Goal: Information Seeking & Learning: Understand process/instructions

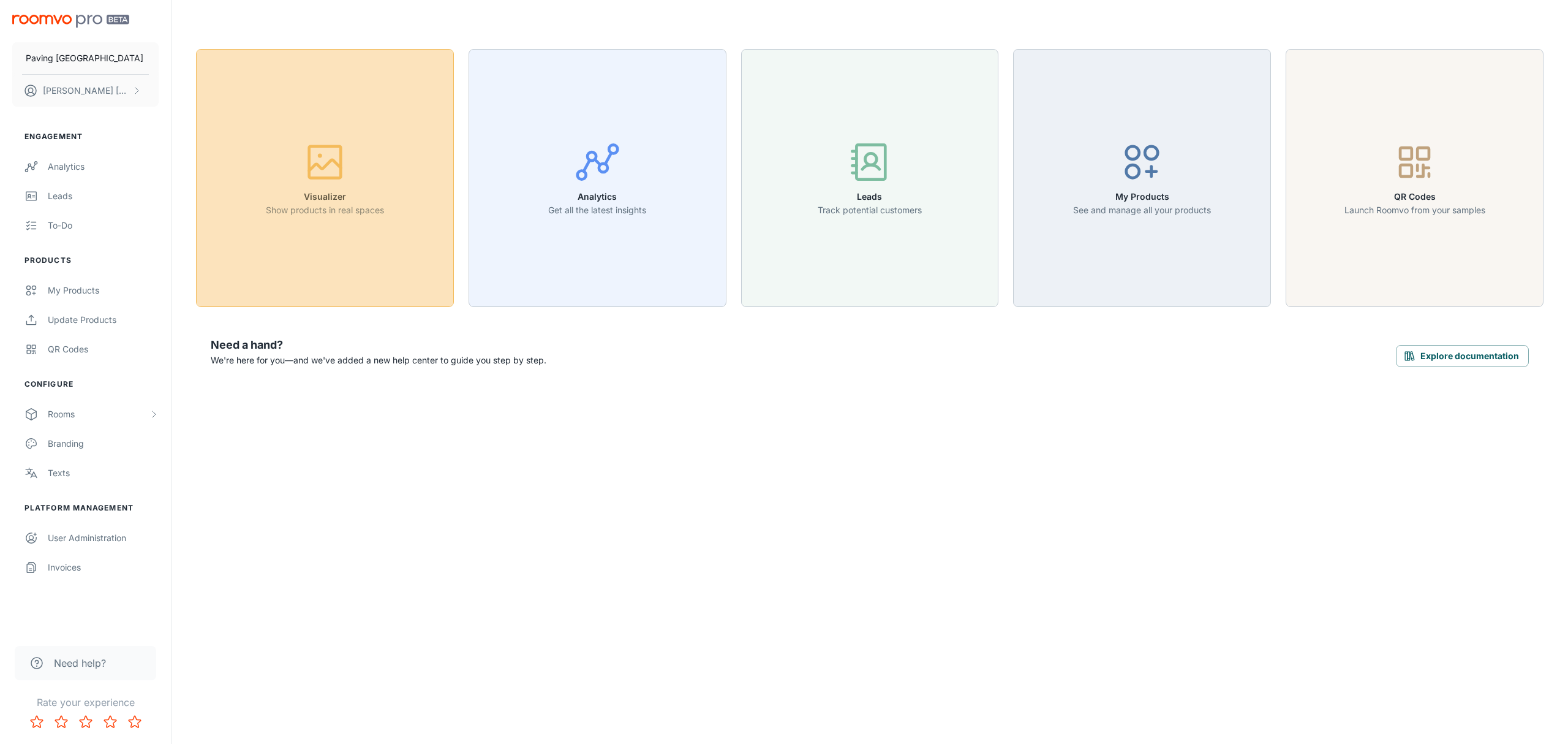
click at [336, 167] on icon "button" at bounding box center [325, 162] width 46 height 46
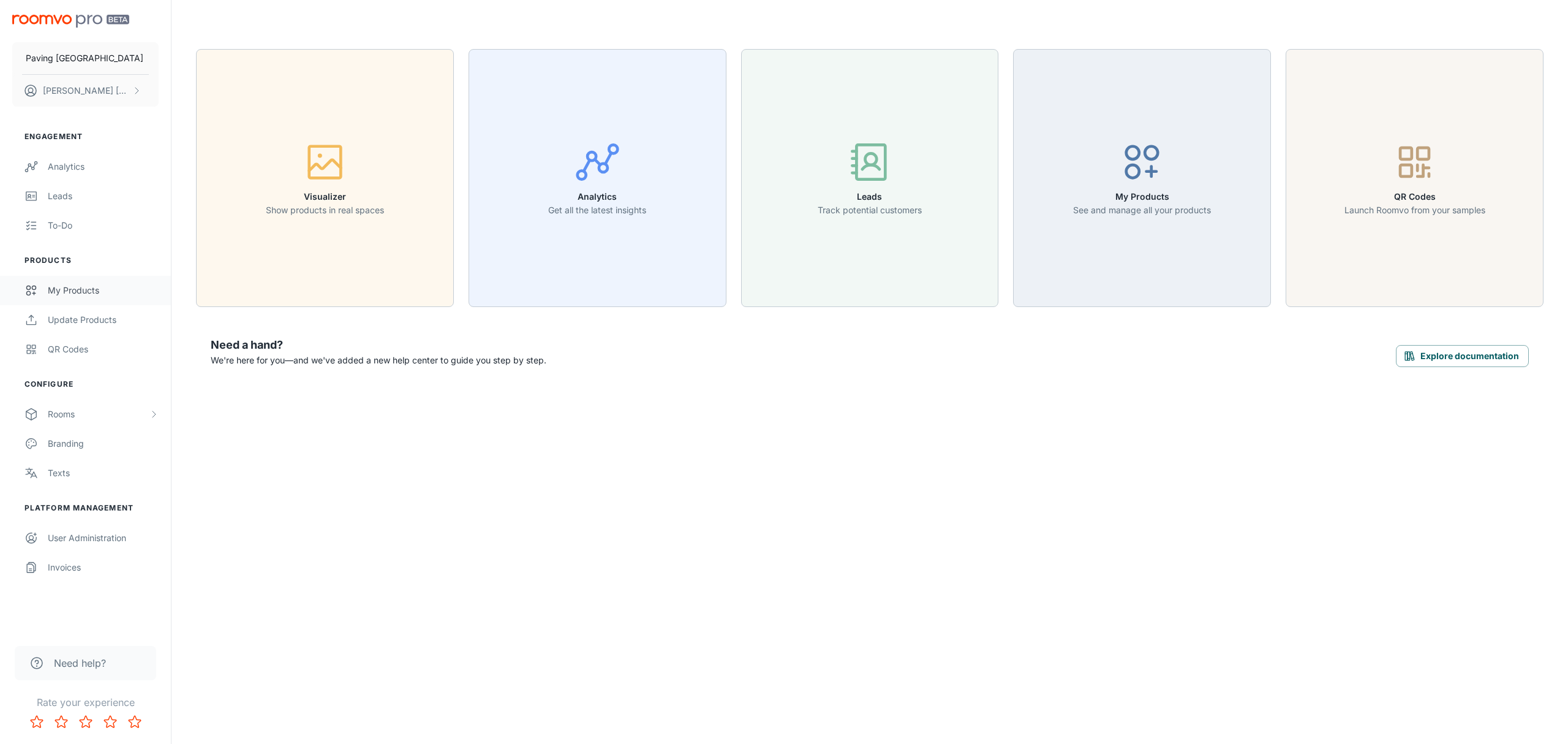
click at [67, 290] on div "My Products" at bounding box center [104, 290] width 111 height 14
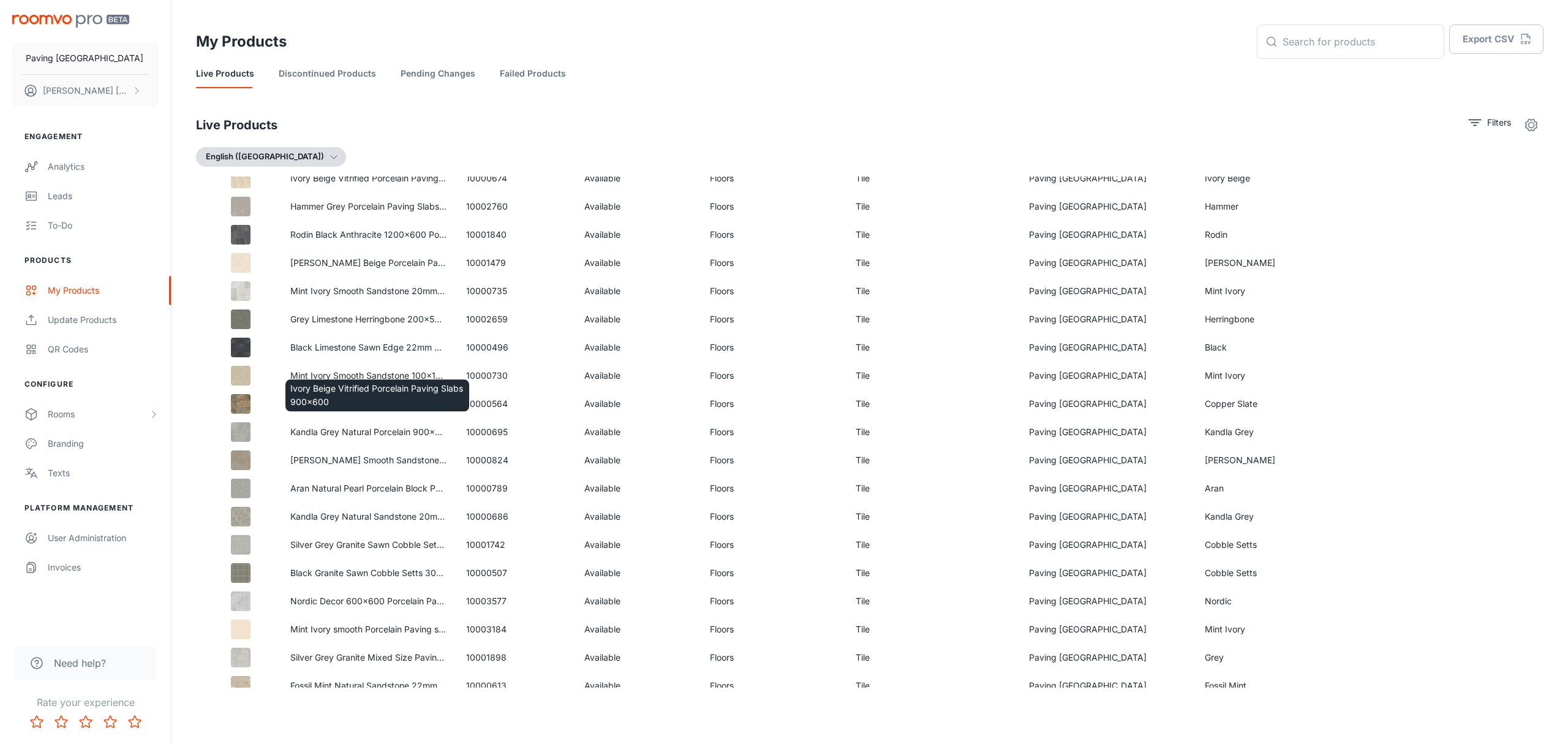
scroll to position [898, 0]
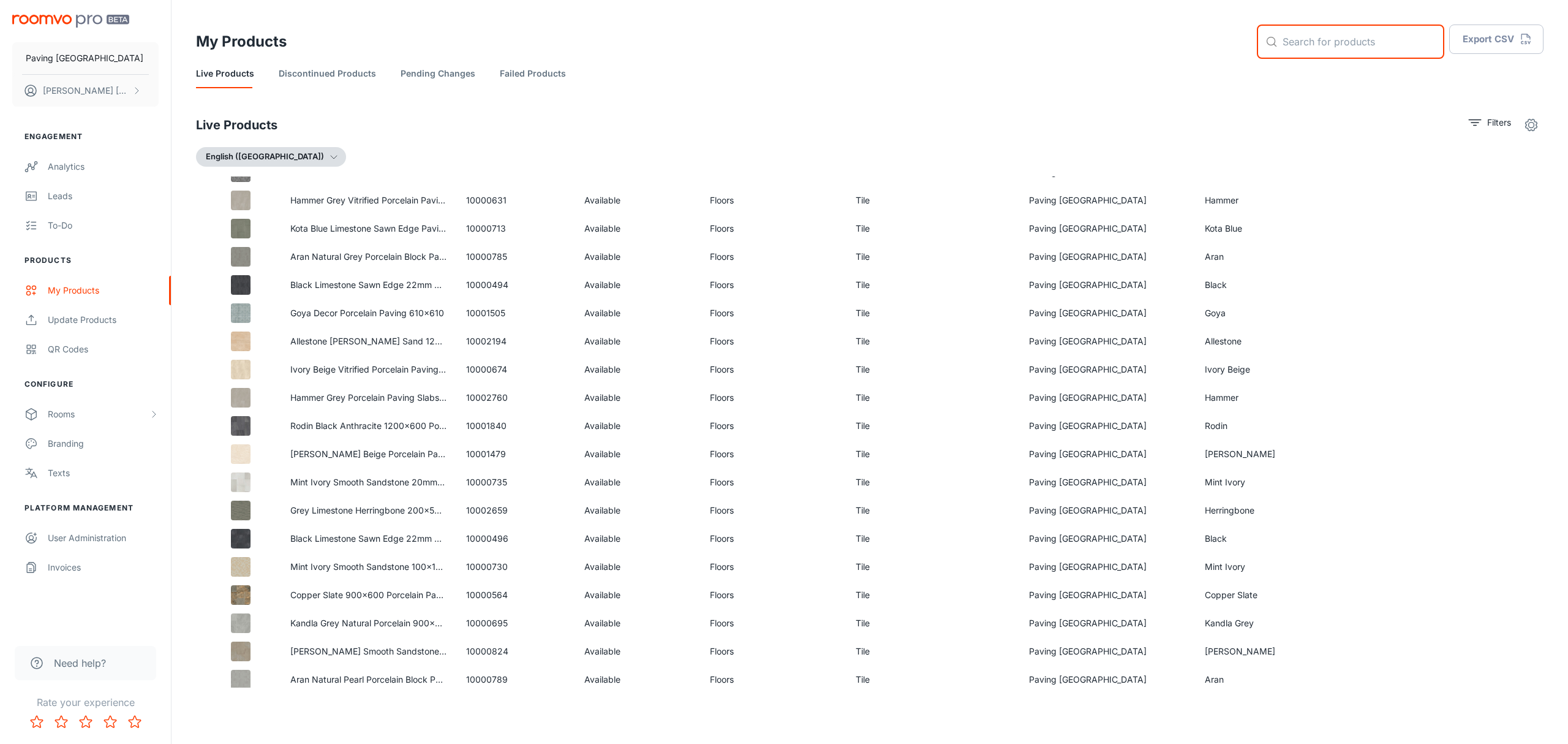
click at [1327, 38] on input "text" at bounding box center [1363, 41] width 162 height 34
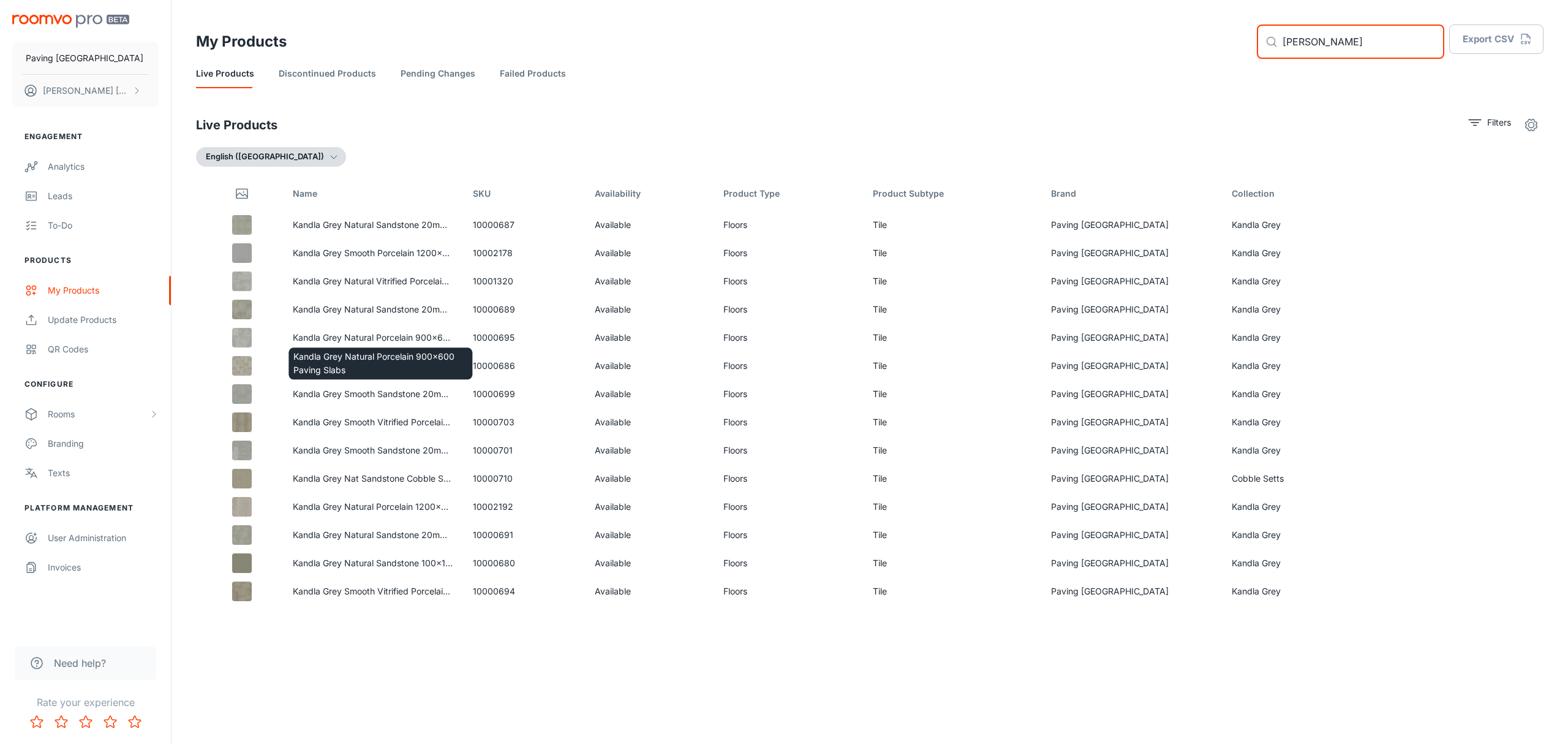
type input "[PERSON_NAME]"
click at [335, 358] on p "Kandla Grey Natural Porcelain 900x600 Paving Slabs" at bounding box center [381, 362] width 174 height 27
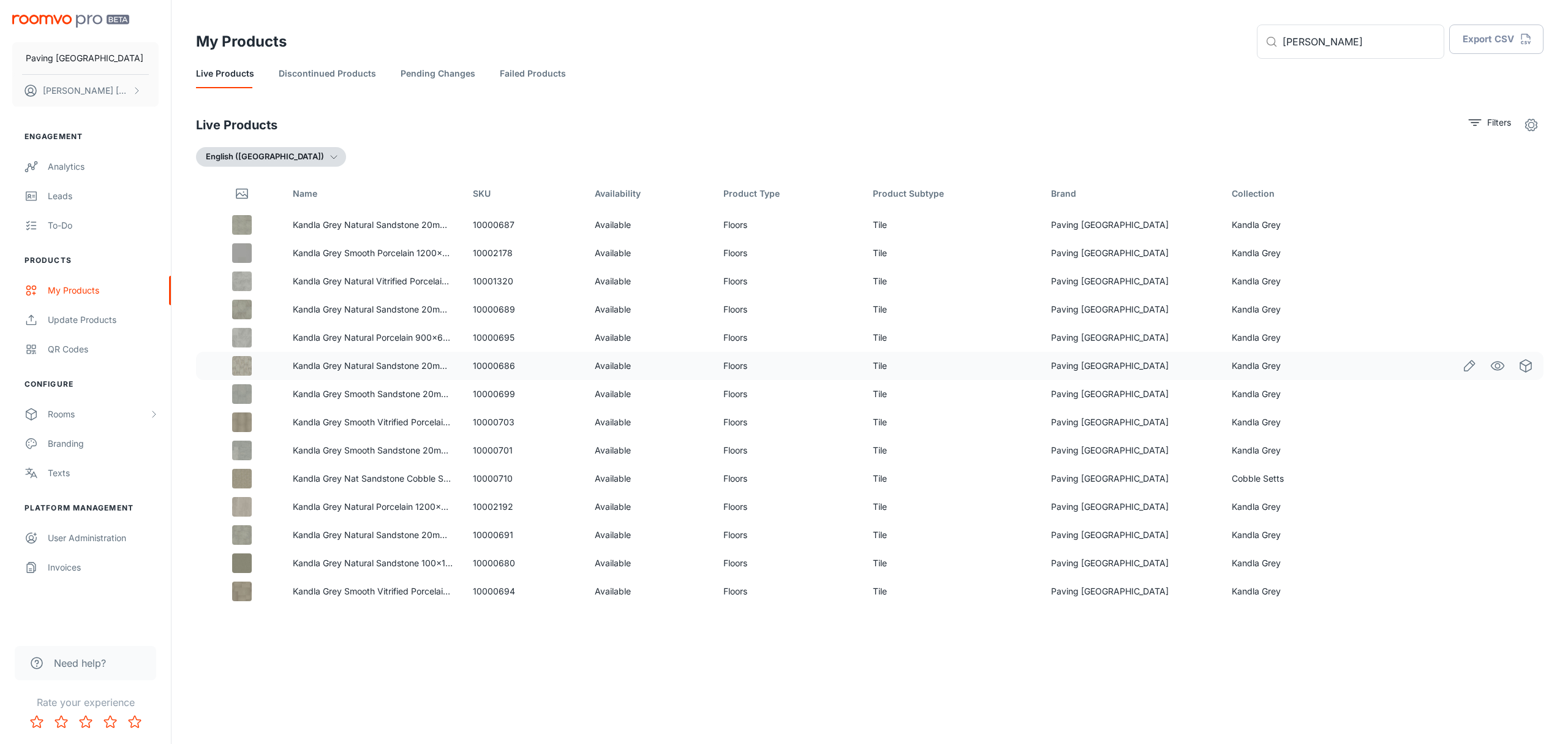
click at [243, 369] on img at bounding box center [242, 365] width 19 height 19
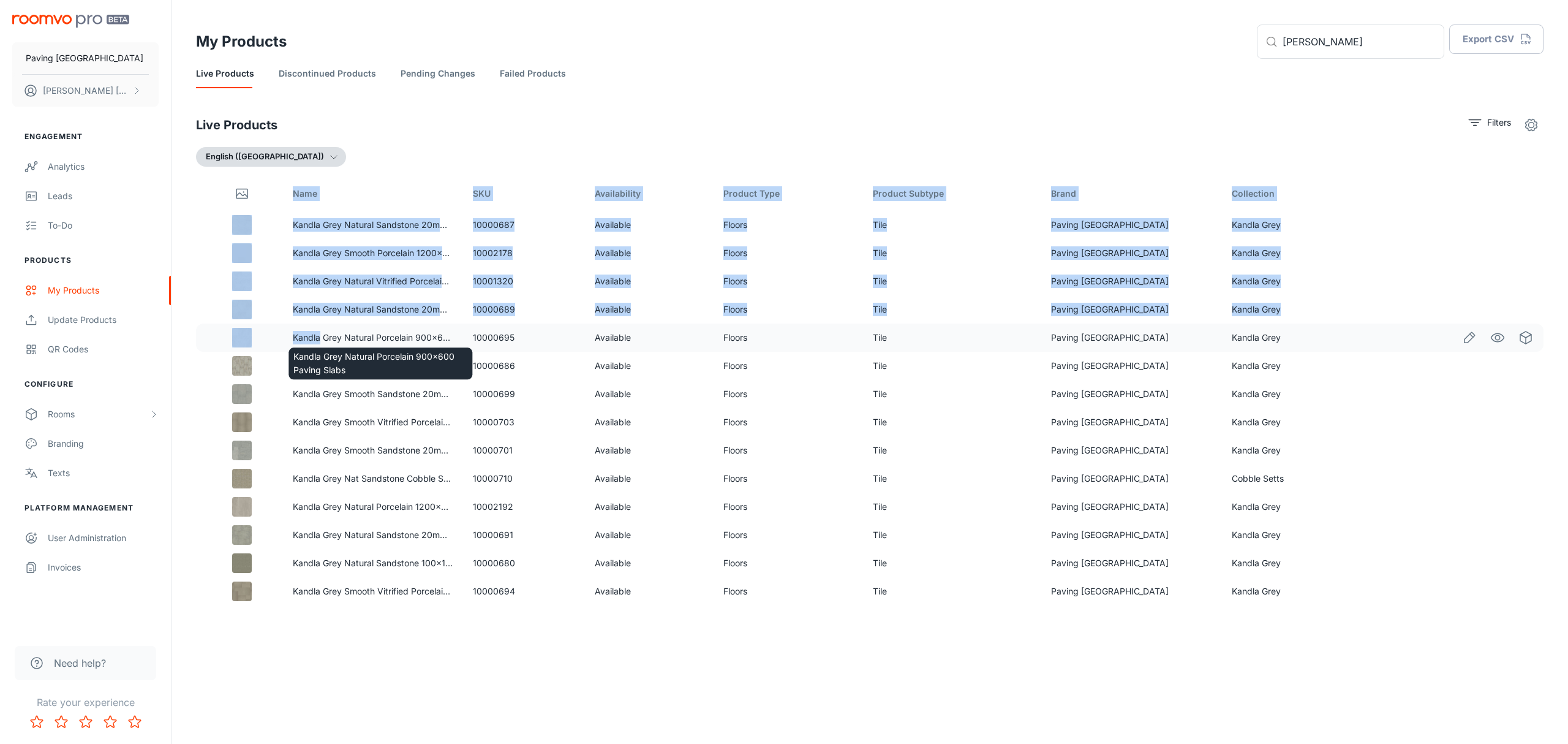
drag, startPoint x: 195, startPoint y: 324, endPoint x: 324, endPoint y: 347, distance: 131.0
click at [324, 347] on body "Paving UK [PERSON_NAME] Engagement Analytics Leads To-do Products My Products U…" at bounding box center [784, 372] width 1568 height 744
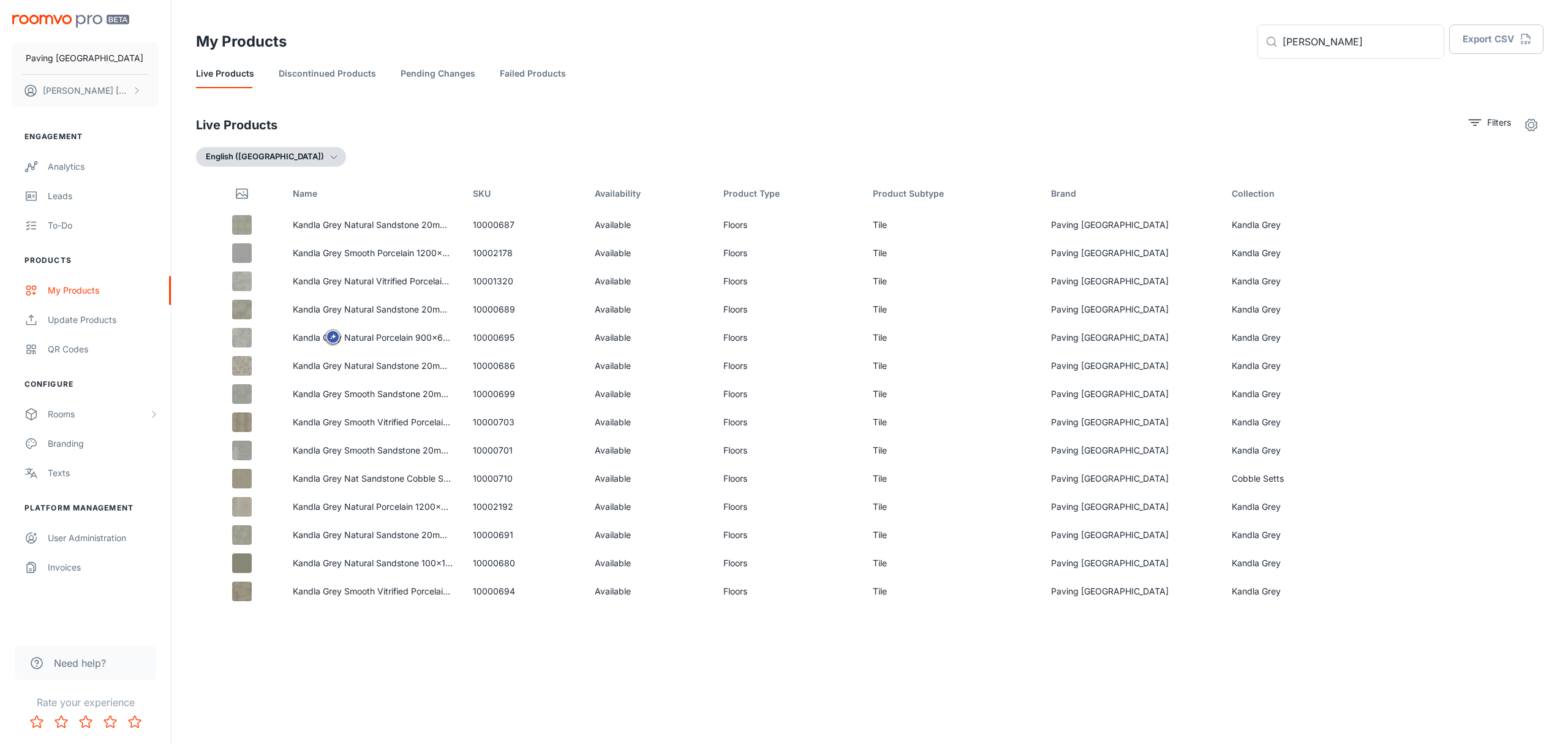
click at [480, 72] on div "Live Products Discontinued Products Pending Changes Failed Products" at bounding box center [870, 73] width 1347 height 30
click at [480, 126] on div "Live Products Filters" at bounding box center [870, 125] width 1347 height 24
click at [79, 319] on div "Update Products" at bounding box center [104, 320] width 111 height 14
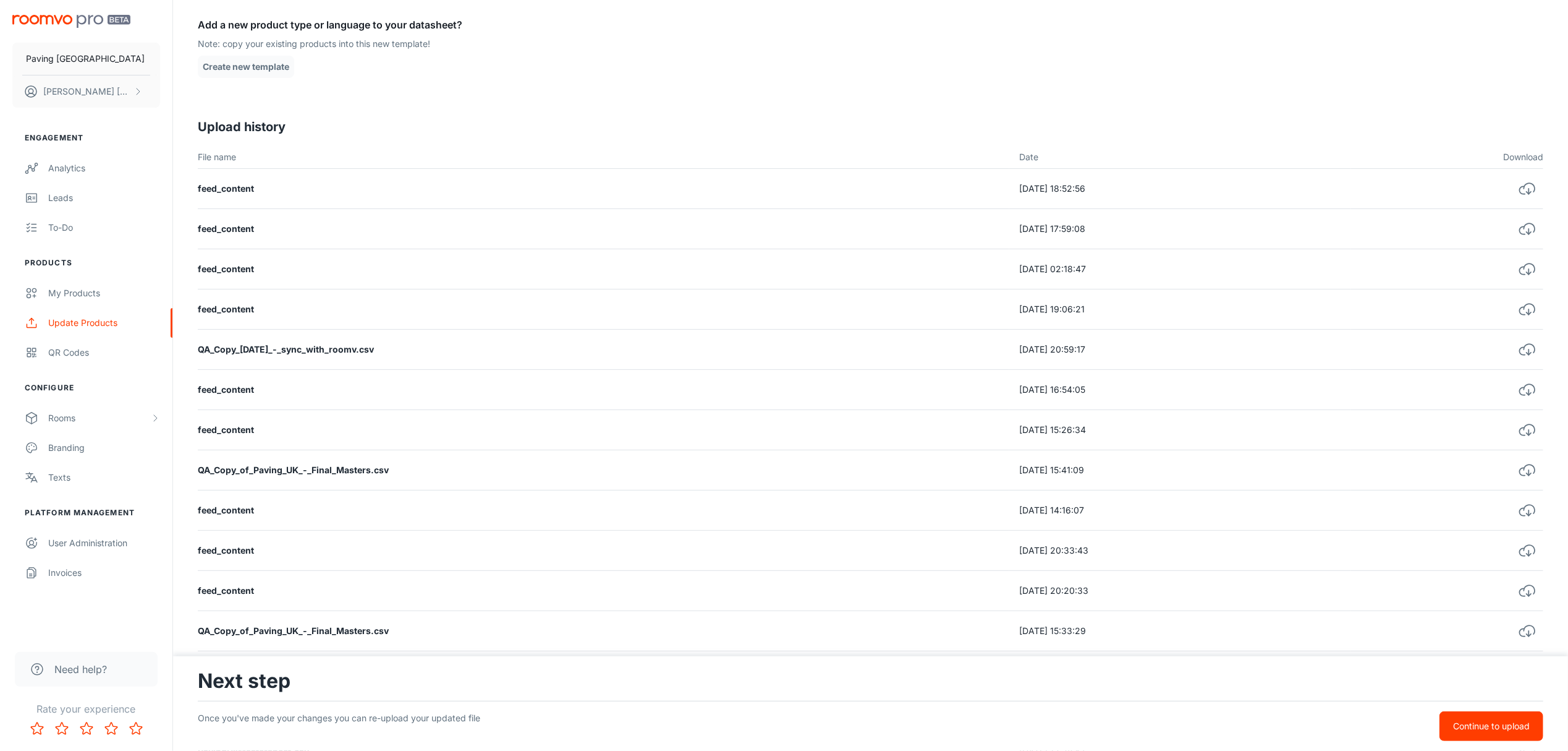
scroll to position [82, 0]
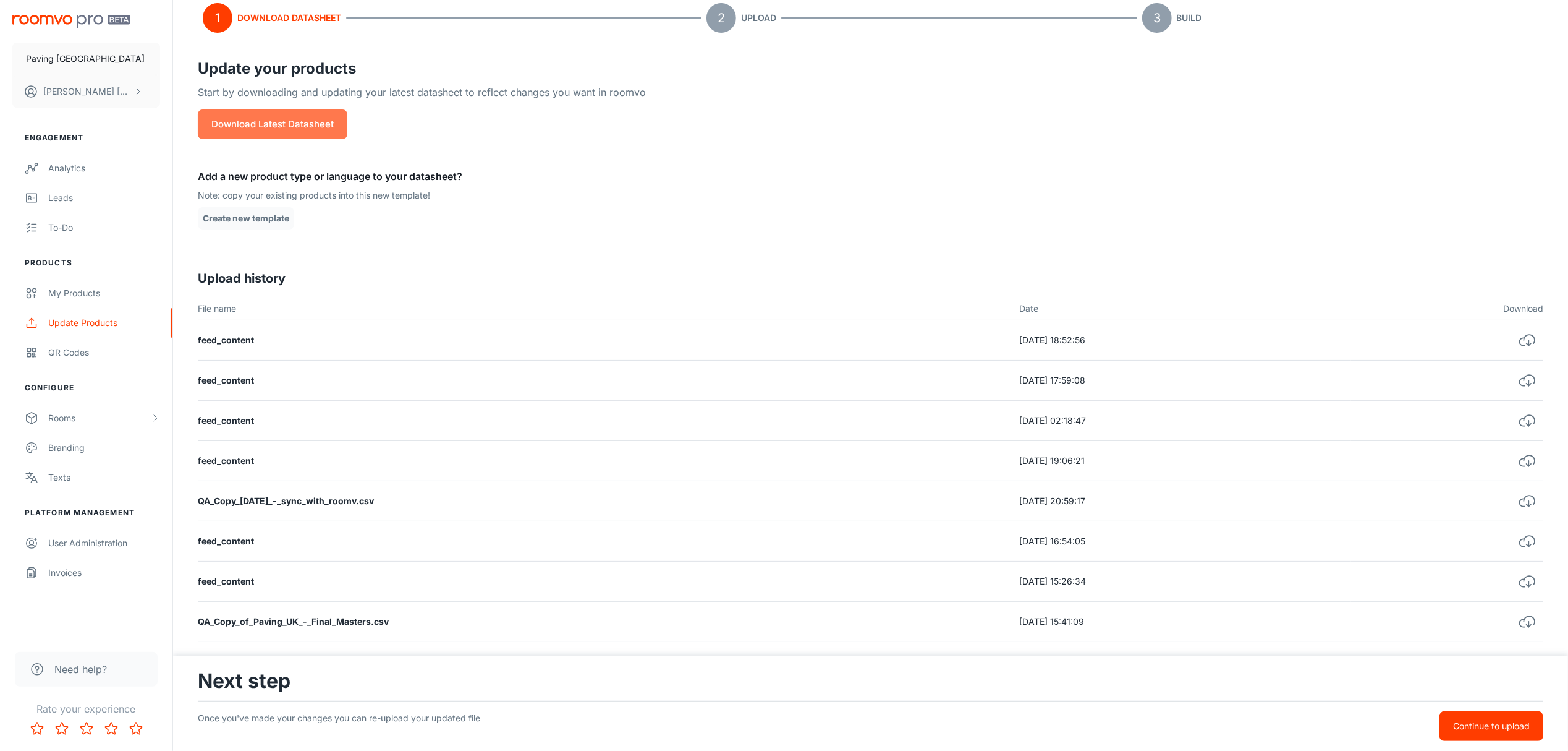
click at [303, 122] on button "Download Latest Datasheet" at bounding box center [273, 124] width 150 height 30
click at [1420, 51] on div "1 Download Datasheet 2 Upload 3 Build Update your products Start by downloading…" at bounding box center [870, 619] width 1345 height 1260
click at [78, 291] on div "My Products" at bounding box center [105, 293] width 112 height 14
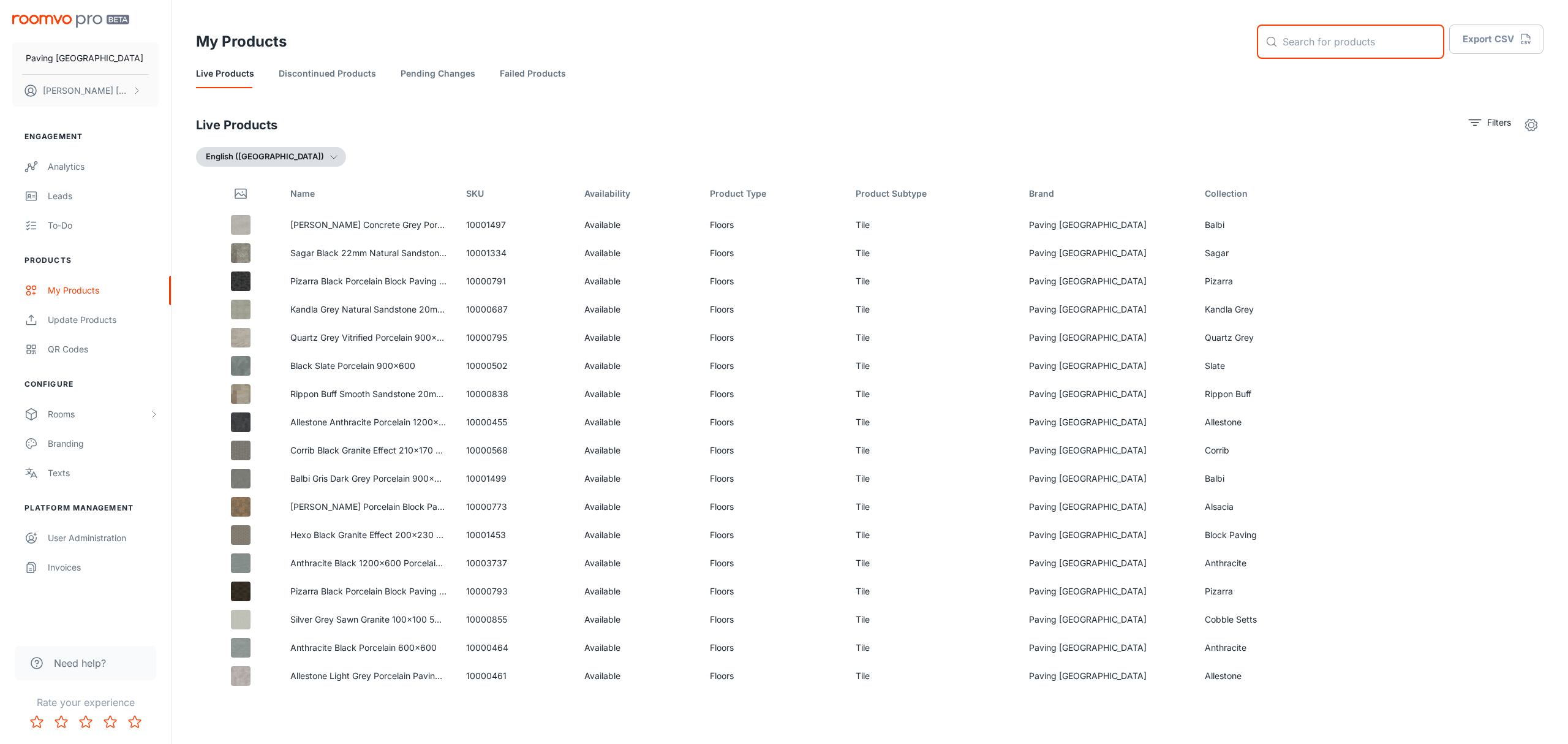
click at [1317, 35] on input "text" at bounding box center [1363, 41] width 162 height 34
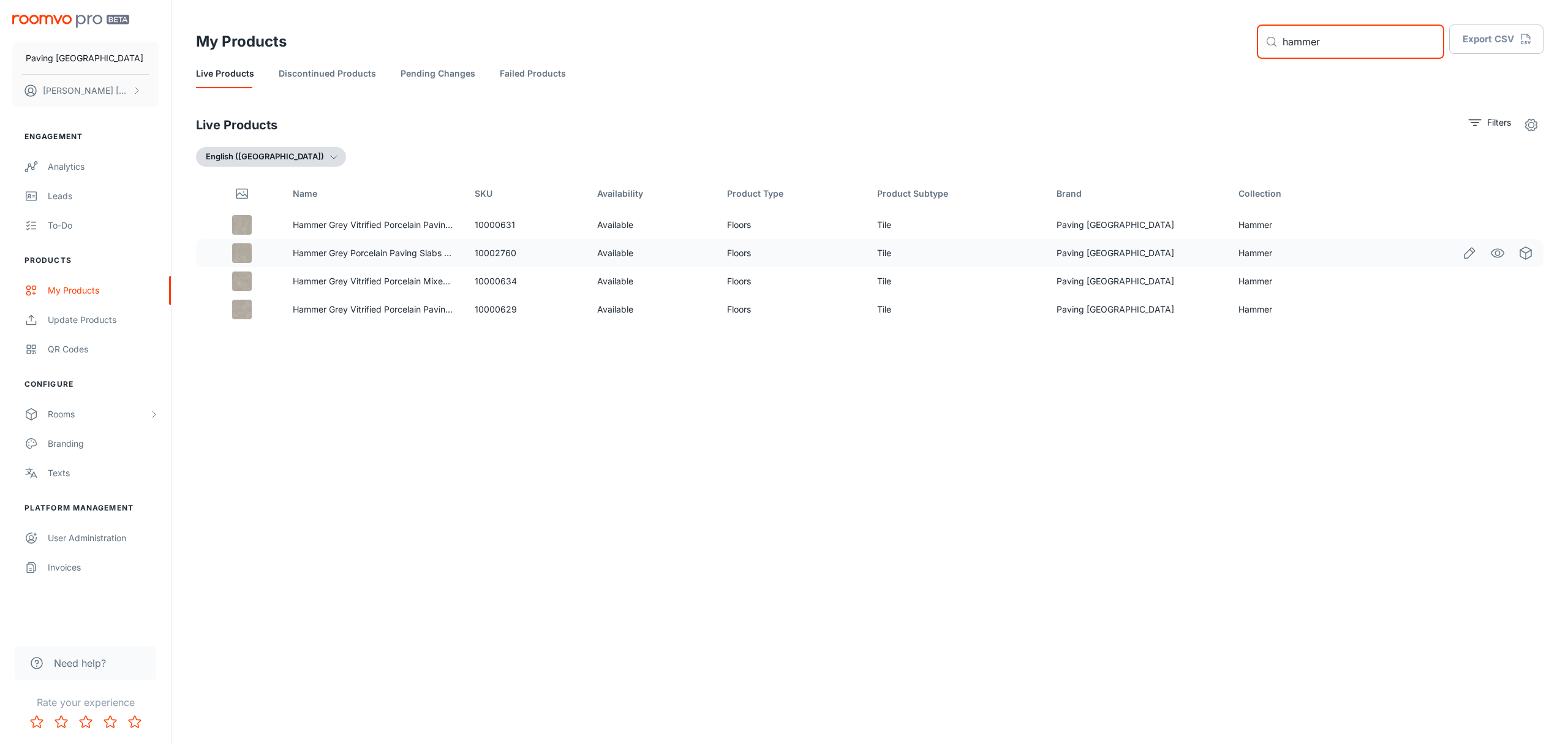
type input "hammer"
drag, startPoint x: 531, startPoint y: 256, endPoint x: 484, endPoint y: 250, distance: 47.4
click at [484, 250] on td "10002760" at bounding box center [526, 253] width 122 height 28
copy td "10002760"
click at [1481, 44] on button "Export CSV" at bounding box center [1497, 39] width 95 height 30
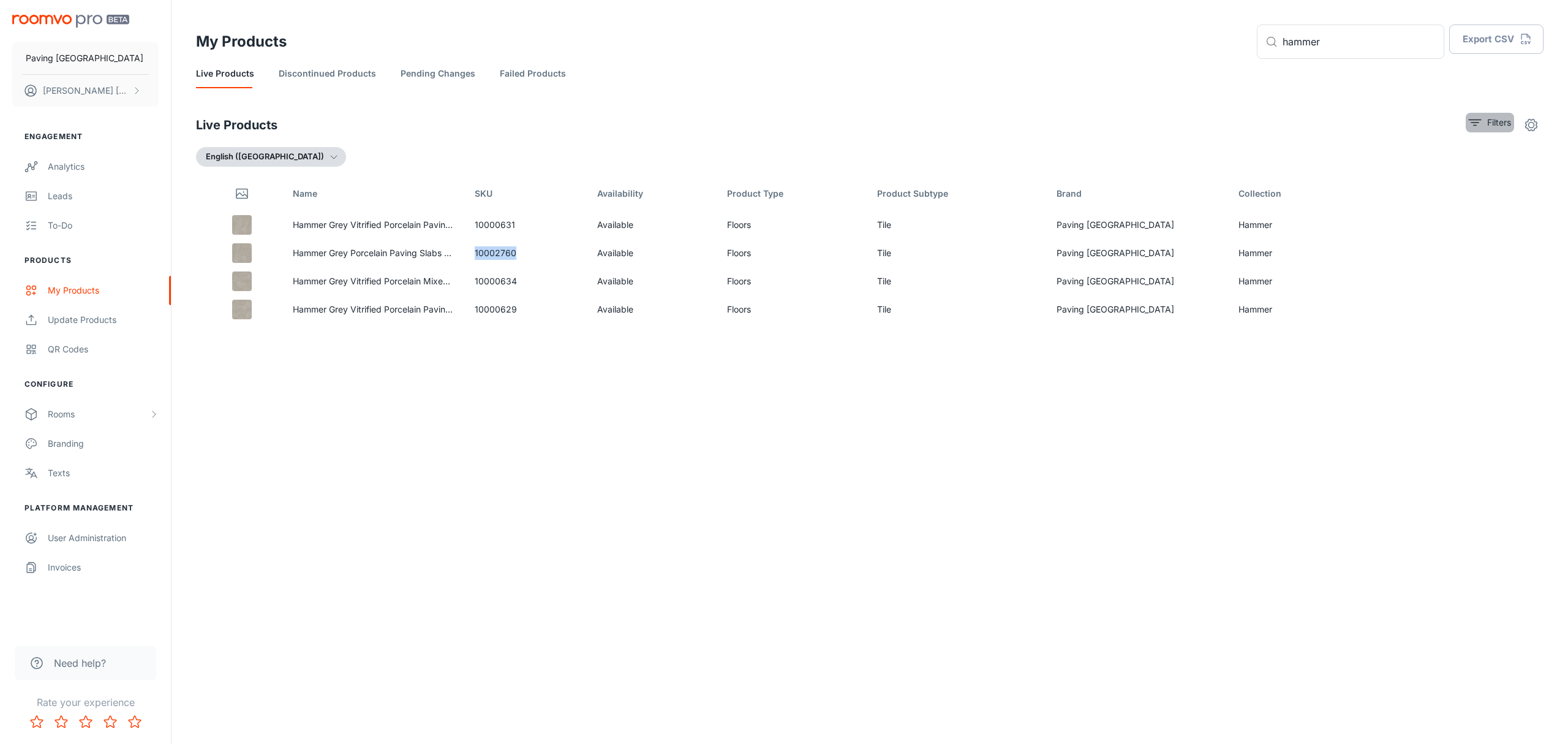
click at [1469, 120] on line "filter" at bounding box center [1474, 120] width 12 height 0
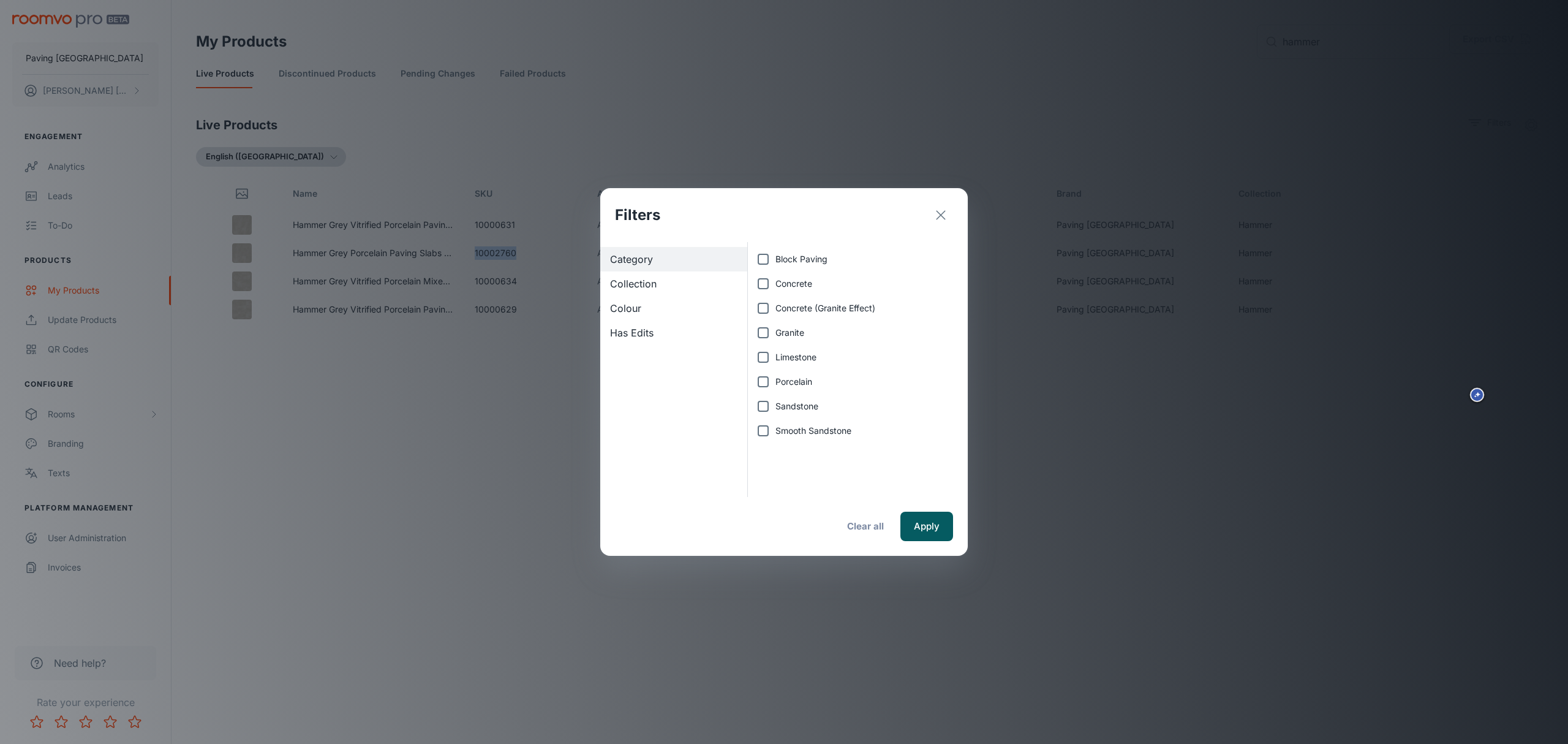
click at [946, 209] on icon "exit" at bounding box center [942, 215] width 15 height 15
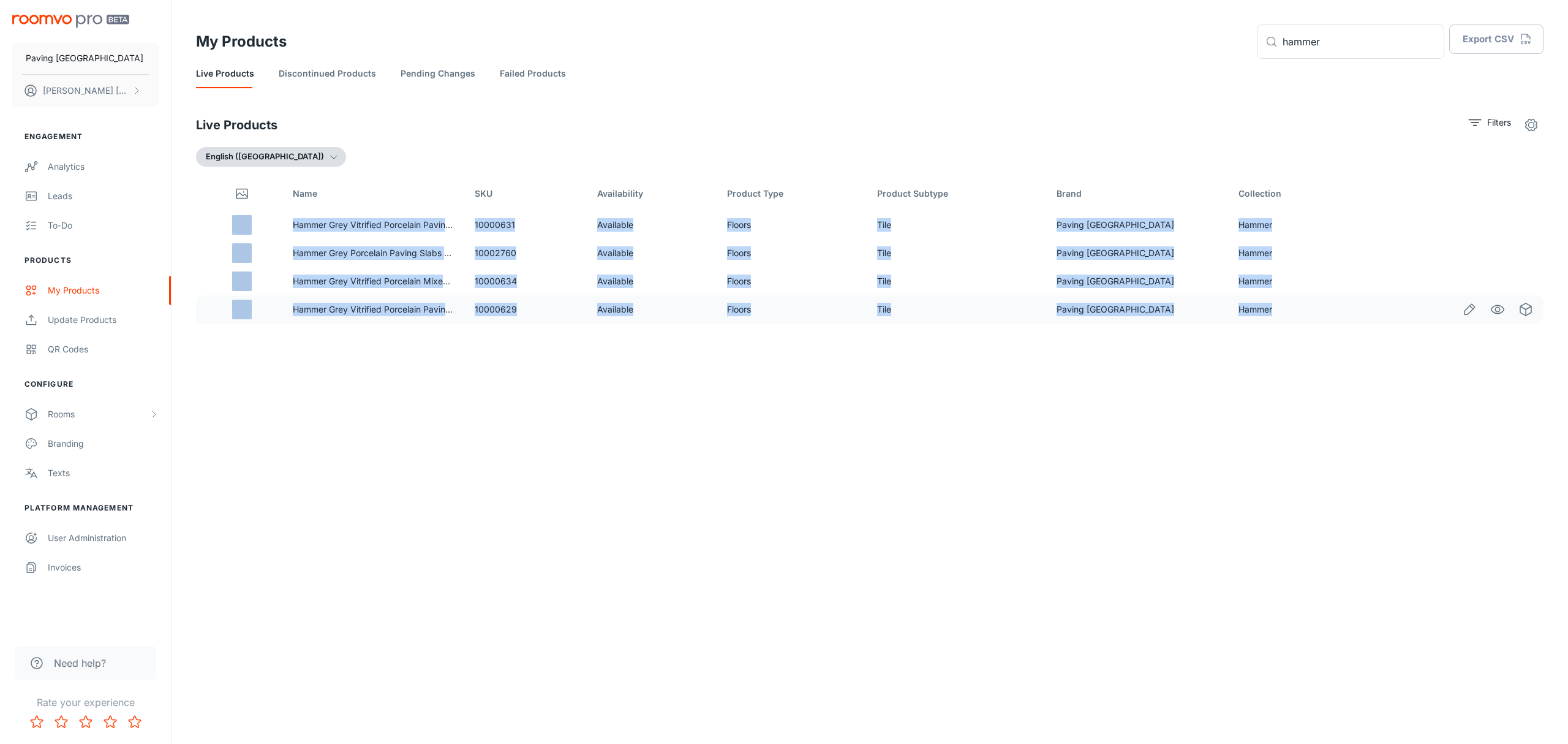
drag, startPoint x: 218, startPoint y: 216, endPoint x: 1260, endPoint y: 321, distance: 1047.3
click at [1260, 321] on tbody "Hammer Grey Vitrified Porcelain Paving Slabs 900x600 10000631 Available Floors …" at bounding box center [870, 267] width 1347 height 113
copy tbody "Hammer Grey Vitrified Porcelain Paving Slabs 900x600 10000631 Available Floors …"
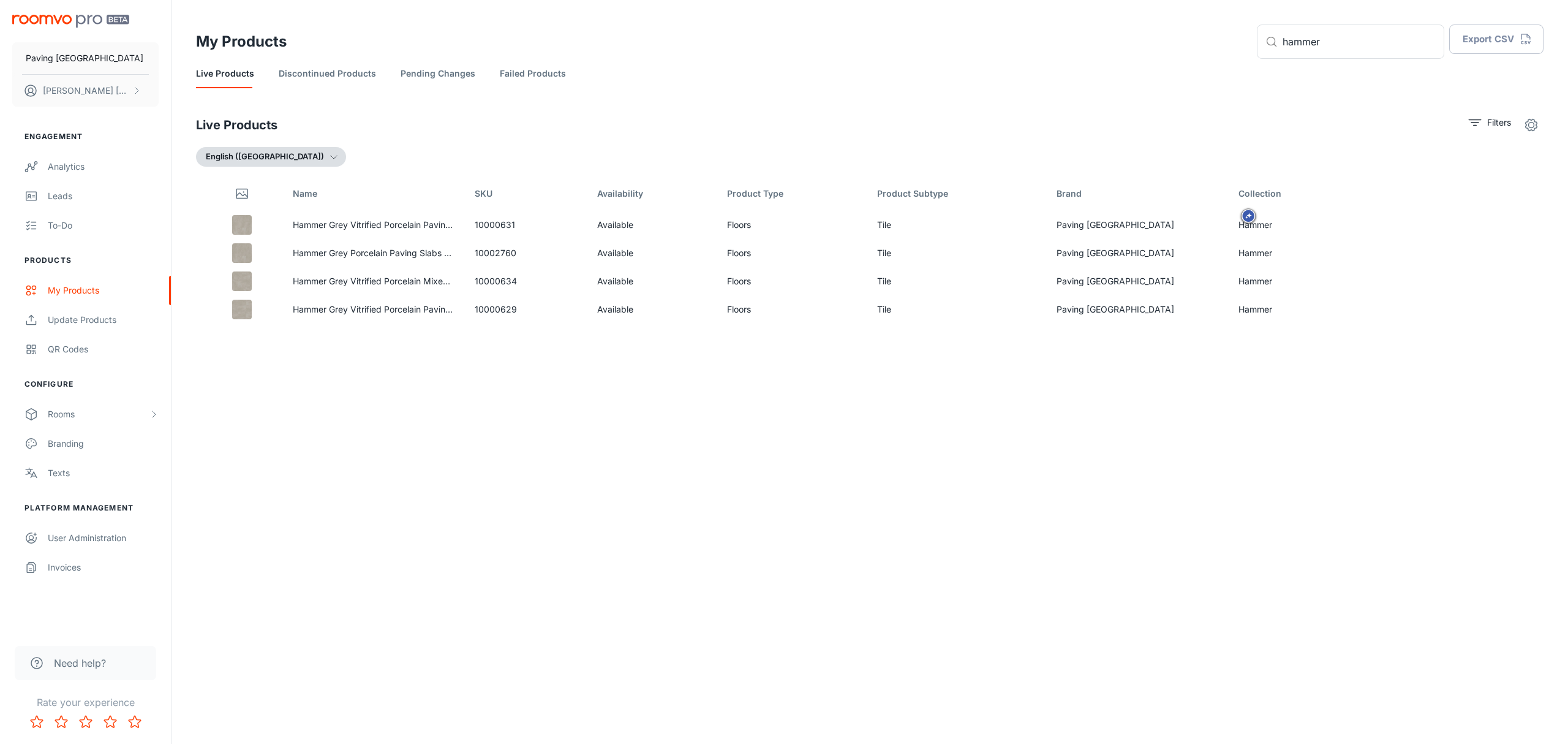
click at [440, 143] on div "Live Products Filters English ([GEOGRAPHIC_DATA]) Name SKU Availability Product…" at bounding box center [870, 400] width 1347 height 574
click at [1488, 120] on p "Filters" at bounding box center [1499, 122] width 24 height 14
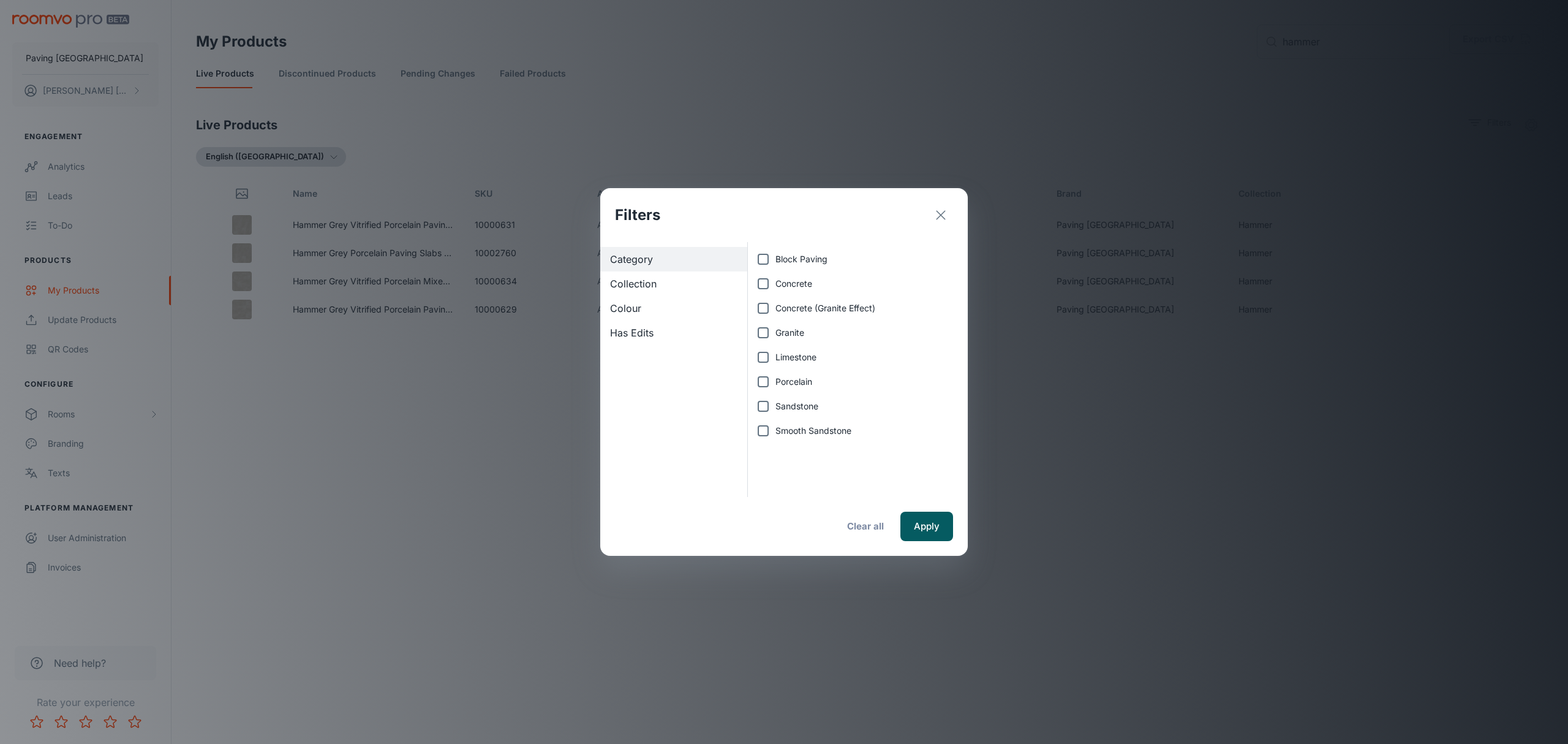
click at [946, 214] on icon "exit" at bounding box center [942, 215] width 15 height 15
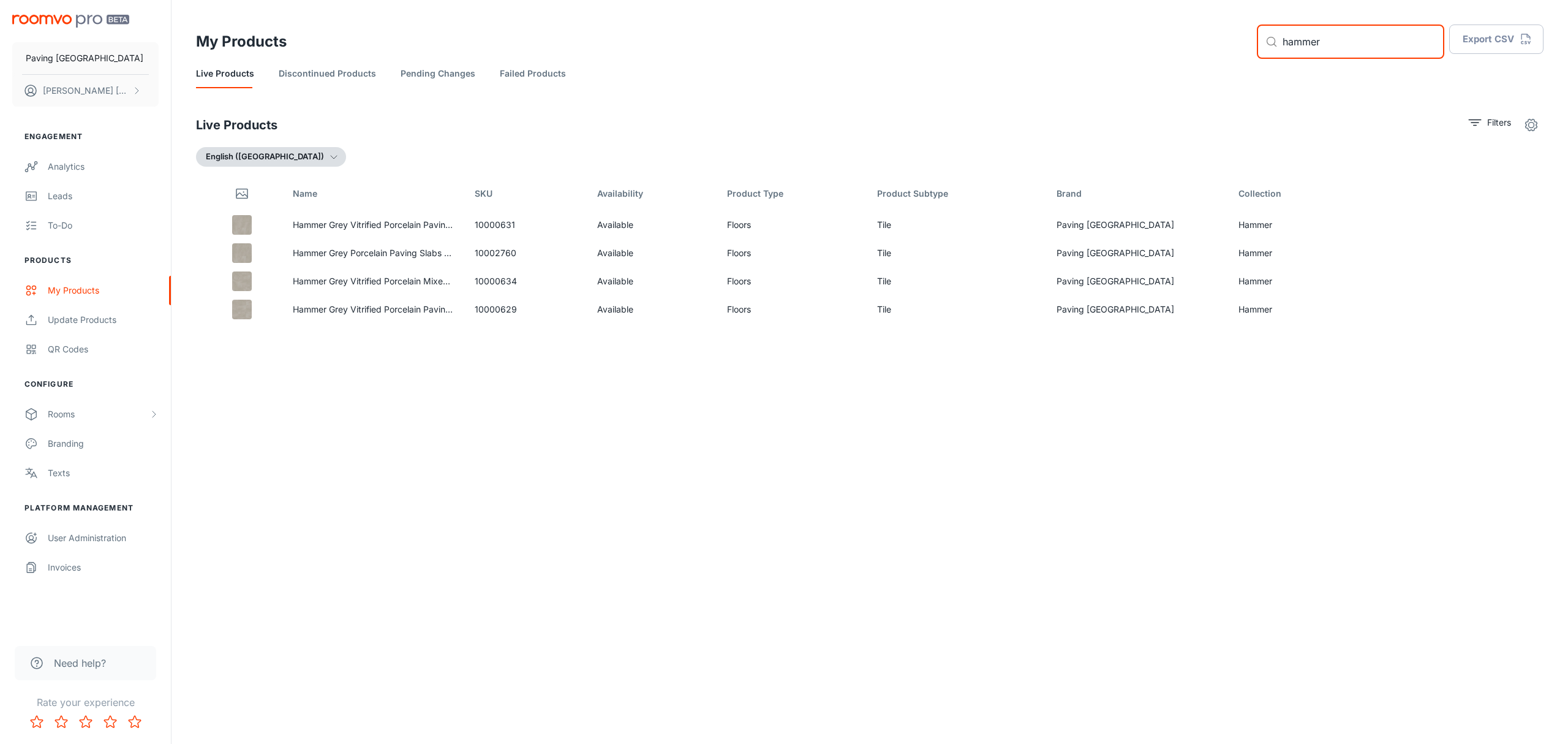
drag, startPoint x: 1342, startPoint y: 41, endPoint x: 1273, endPoint y: 40, distance: 69.0
click at [1275, 41] on div "​ hammer ​" at bounding box center [1351, 41] width 187 height 34
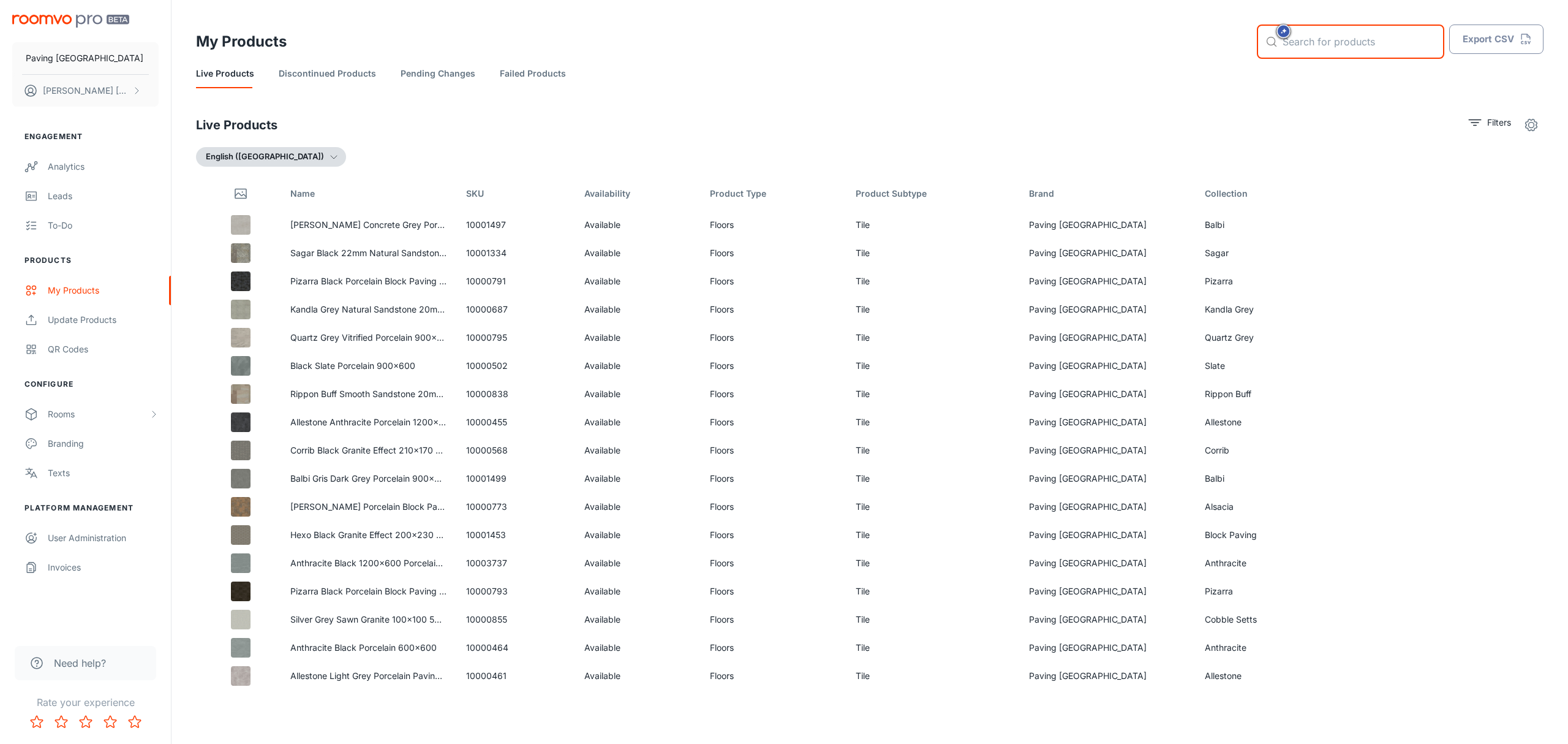
click at [1499, 32] on button "Export CSV" at bounding box center [1497, 39] width 95 height 30
click at [1462, 221] on icon "Edit" at bounding box center [1470, 225] width 15 height 15
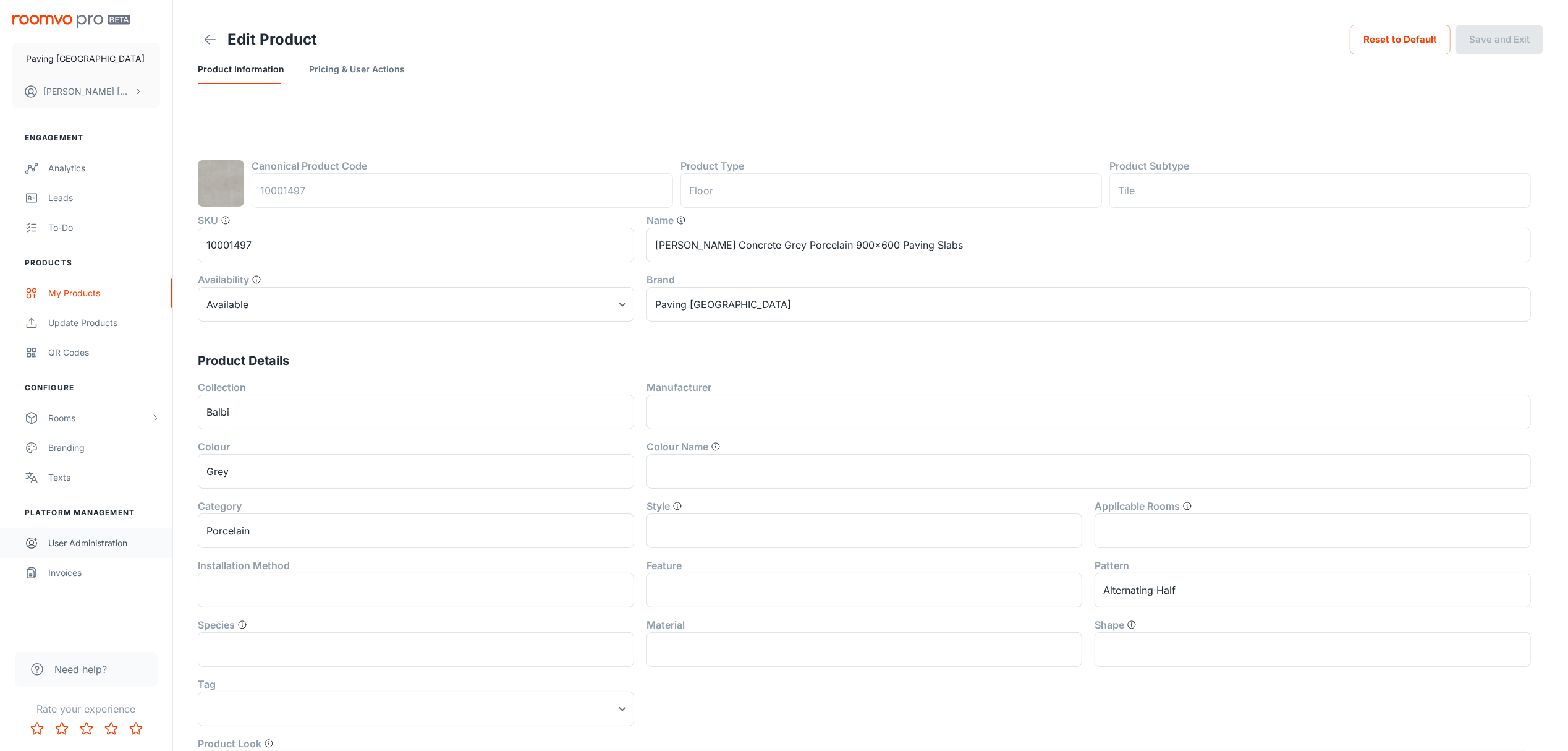
click at [105, 540] on div "User Administration" at bounding box center [105, 542] width 112 height 14
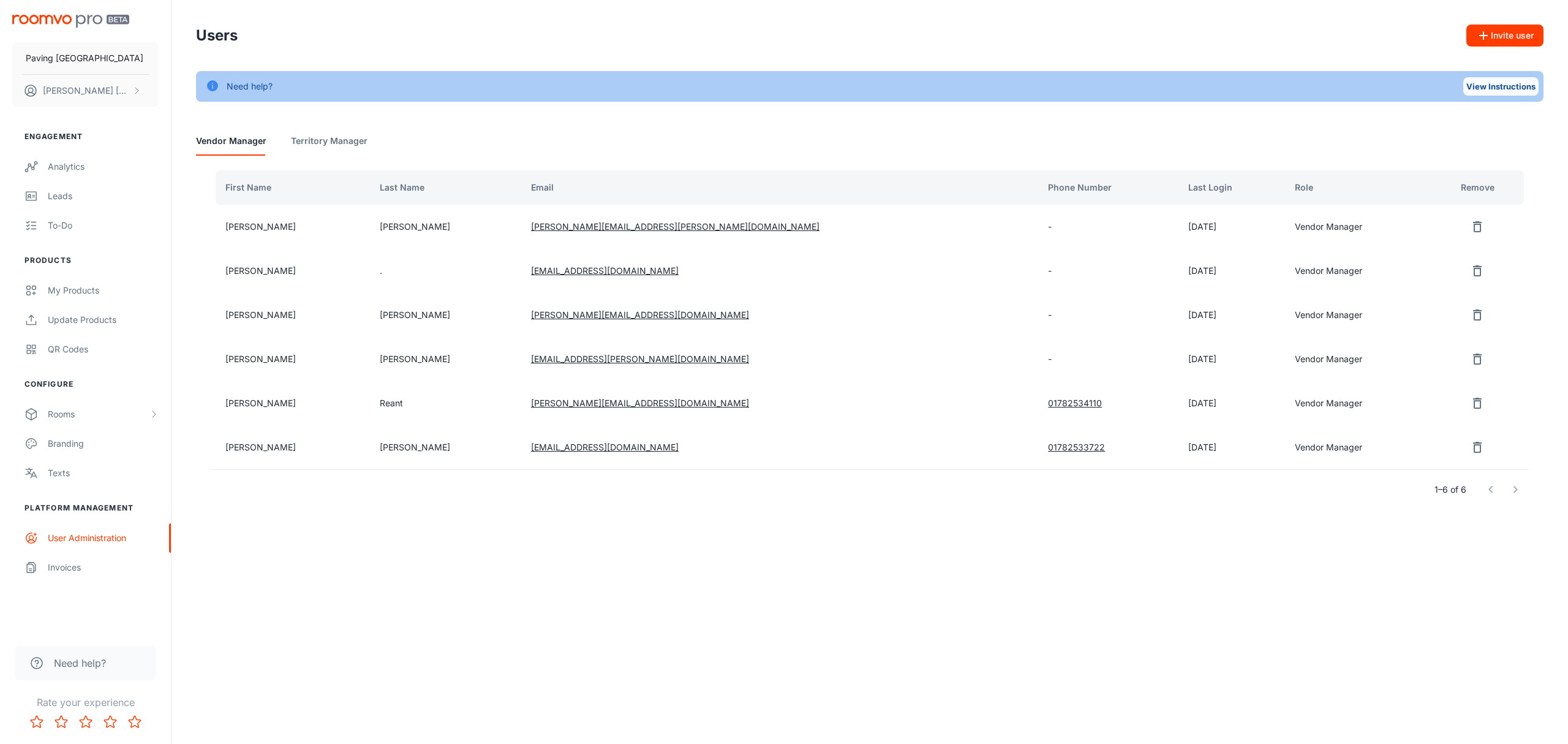
click at [1484, 92] on button "View Instructions" at bounding box center [1500, 86] width 75 height 19
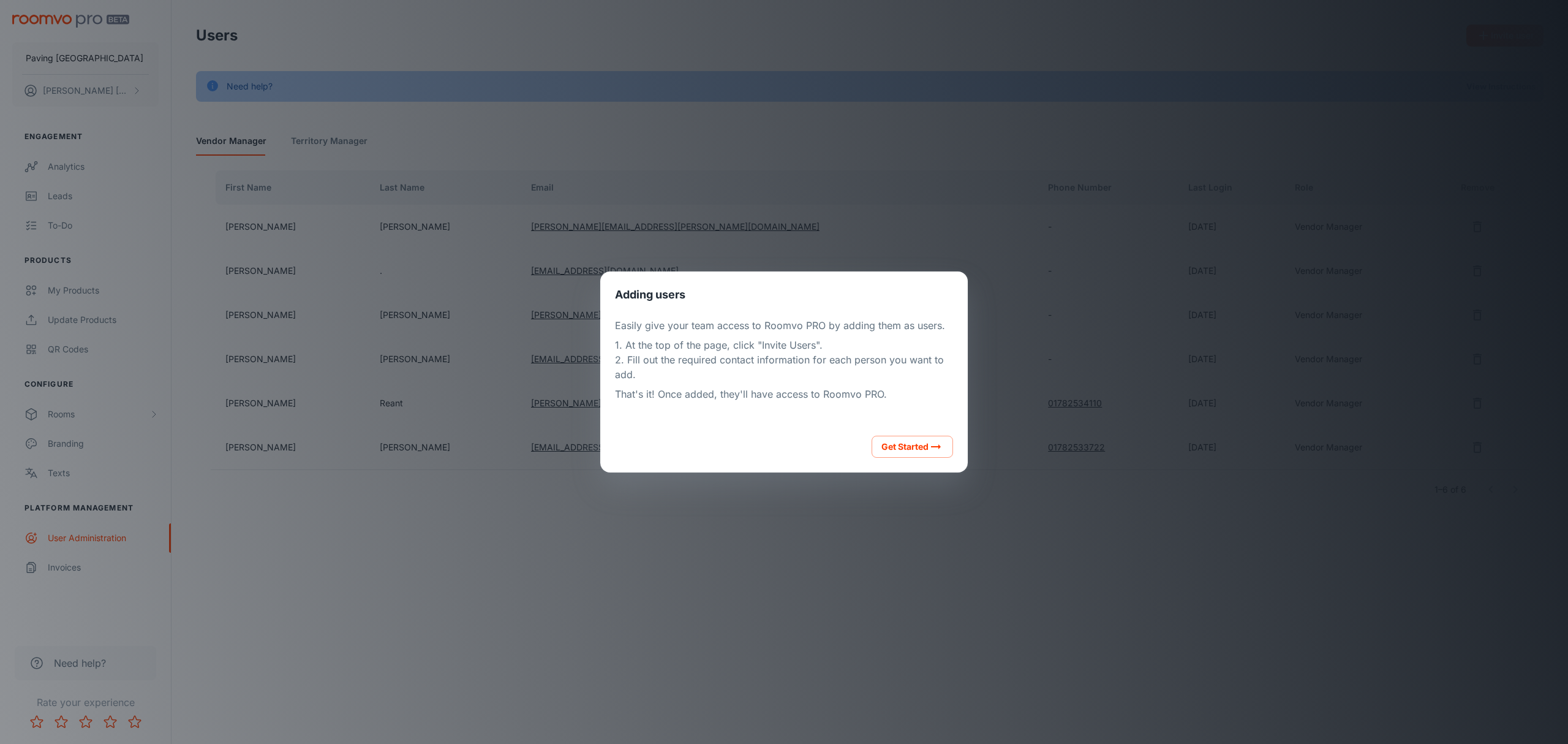
click at [802, 597] on div "Adding users Easily give your team access to Roomvo PRO by adding them as users…" at bounding box center [784, 372] width 1539 height 714
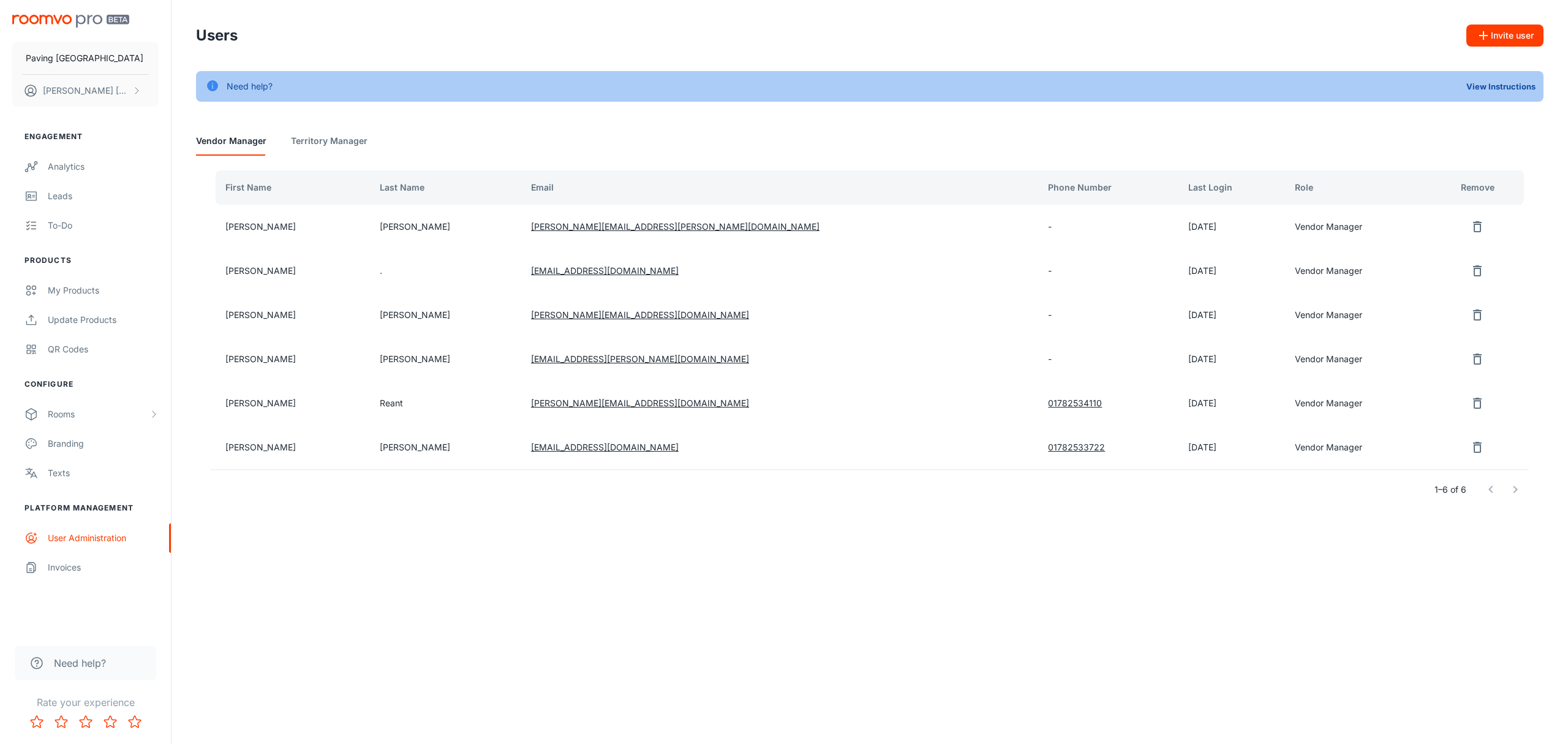
click at [79, 660] on span "Need help?" at bounding box center [80, 662] width 52 height 15
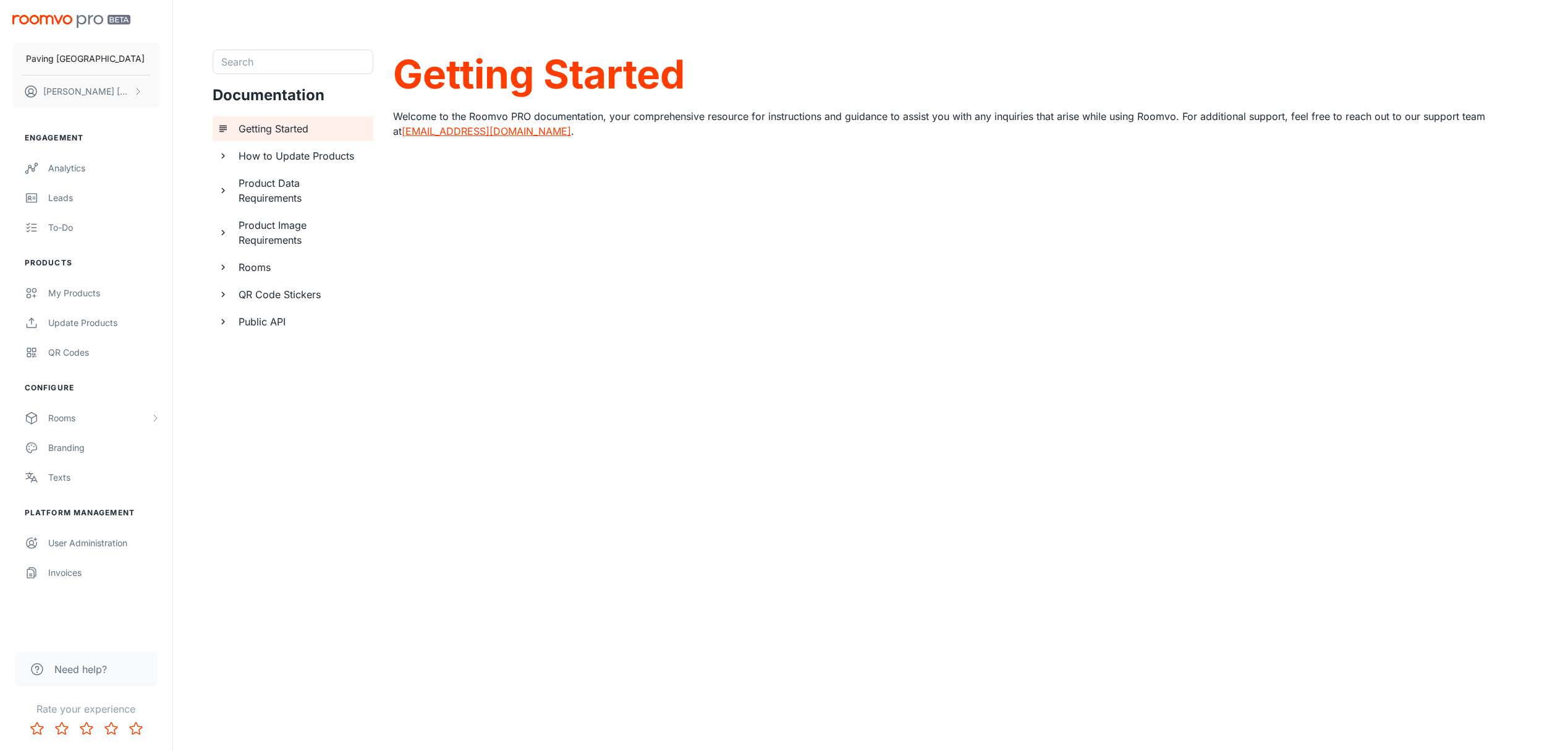
click at [424, 132] on link "[EMAIL_ADDRESS][DOMAIN_NAME]" at bounding box center [486, 131] width 169 height 12
click at [985, 46] on header at bounding box center [870, 24] width 1375 height 50
click at [287, 372] on div "Search Search Documentation Getting Started How to Update Products Product Data…" at bounding box center [293, 415] width 161 height 732
click at [223, 298] on icon "documentation page list" at bounding box center [223, 295] width 11 height 11
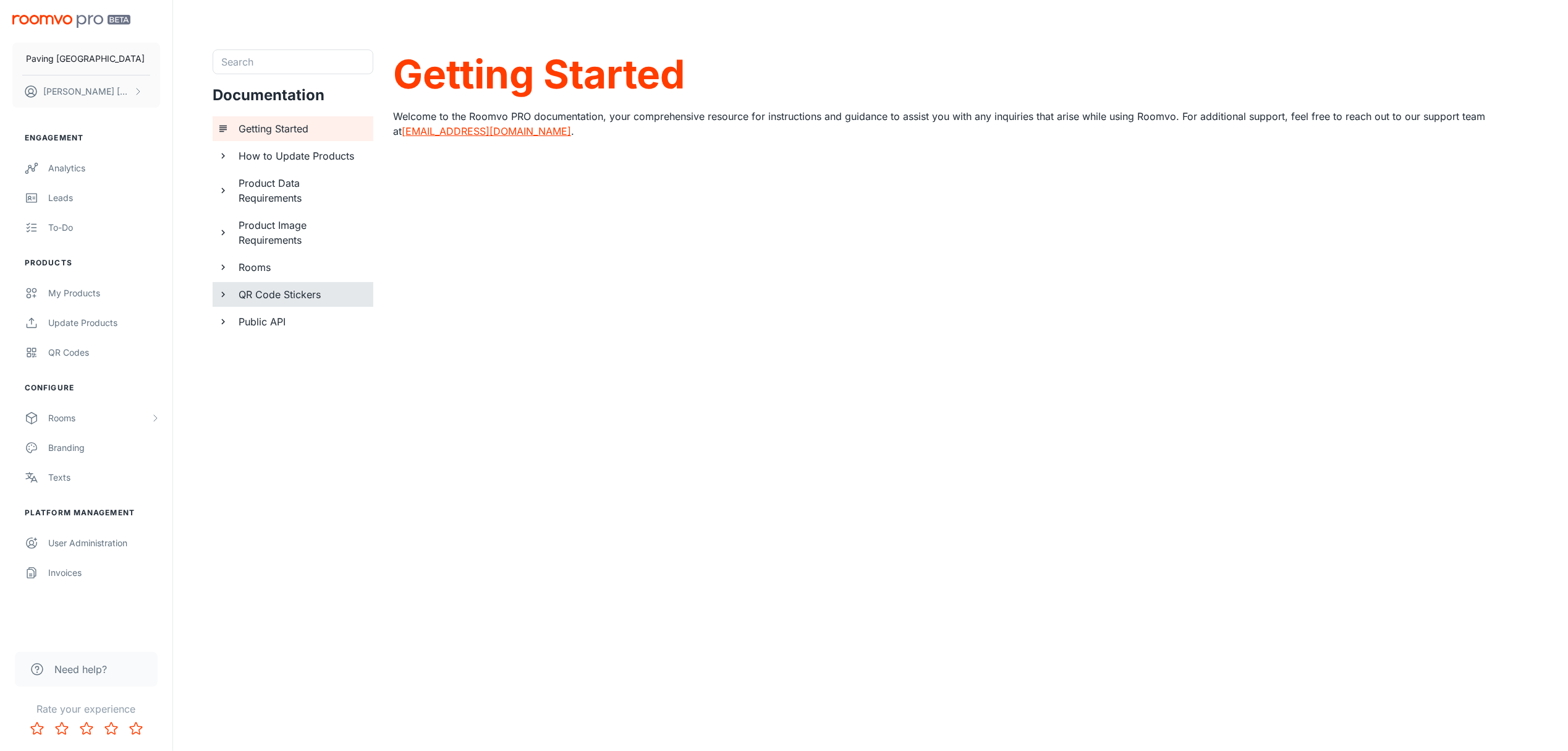
click at [223, 298] on icon "documentation page list" at bounding box center [223, 295] width 11 height 11
